Goal: Information Seeking & Learning: Learn about a topic

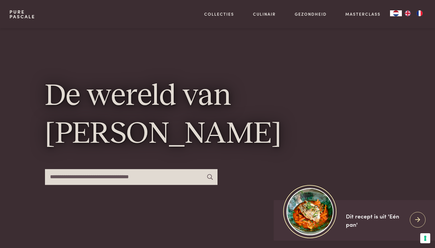
scroll to position [101, 0]
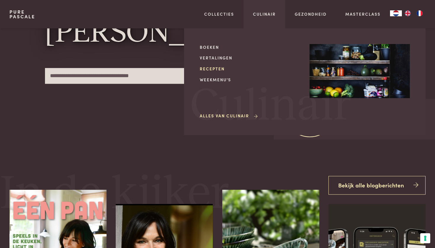
click at [210, 69] on link "Recepten" at bounding box center [250, 69] width 100 height 6
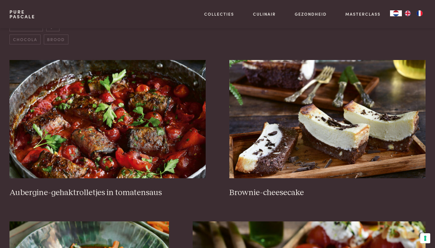
scroll to position [229, 0]
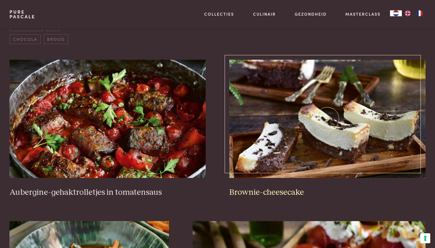
click at [309, 108] on img at bounding box center [327, 119] width 196 height 118
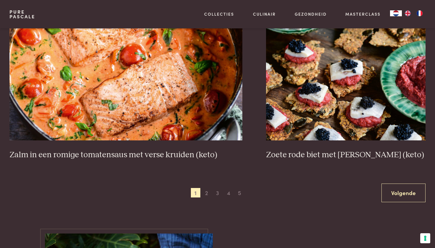
scroll to position [1090, 0]
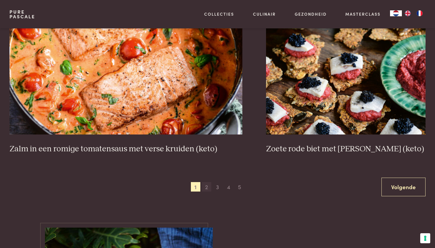
click at [206, 182] on span "2" at bounding box center [206, 186] width 9 height 9
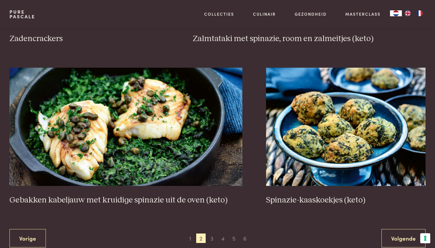
scroll to position [1075, 0]
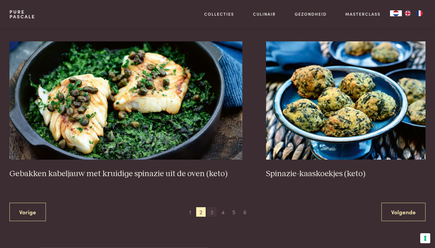
click at [209, 207] on span "3" at bounding box center [211, 211] width 9 height 9
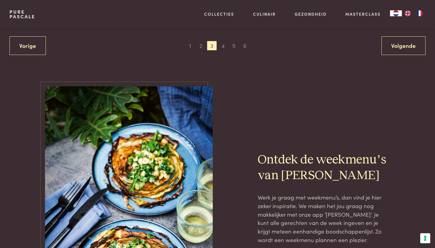
scroll to position [1222, 0]
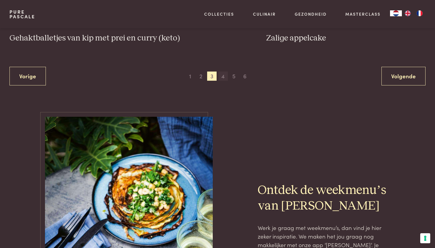
click at [226, 72] on span "4" at bounding box center [222, 76] width 9 height 9
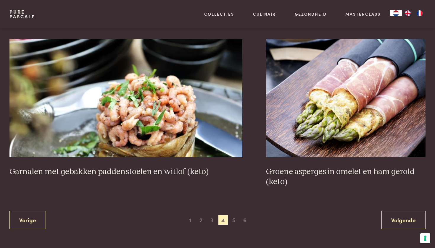
scroll to position [1073, 0]
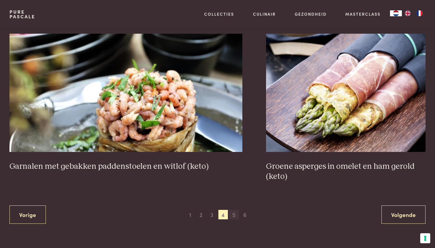
click at [234, 210] on span "5" at bounding box center [233, 214] width 9 height 9
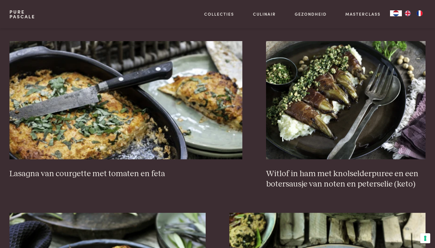
scroll to position [620, 0]
